Goal: Task Accomplishment & Management: Complete application form

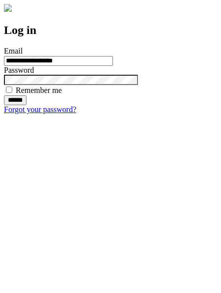
type input "**********"
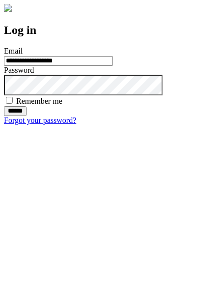
click at [27, 116] on input "******" at bounding box center [15, 111] width 23 height 10
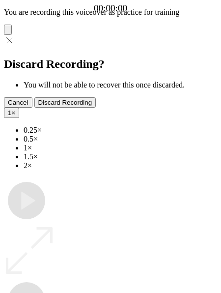
type input "**********"
